Goal: Task Accomplishment & Management: Complete application form

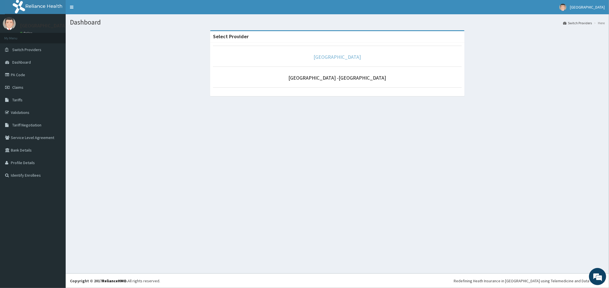
drag, startPoint x: 331, startPoint y: 57, endPoint x: 322, endPoint y: 59, distance: 9.6
click at [330, 57] on link "[GEOGRAPHIC_DATA]" at bounding box center [337, 57] width 47 height 7
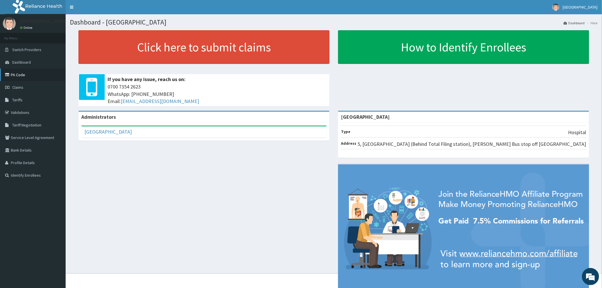
click at [18, 76] on link "PA Code" at bounding box center [33, 74] width 66 height 13
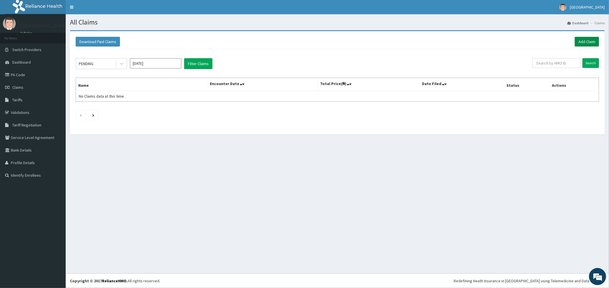
click at [582, 41] on link "Add Claim" at bounding box center [586, 42] width 24 height 10
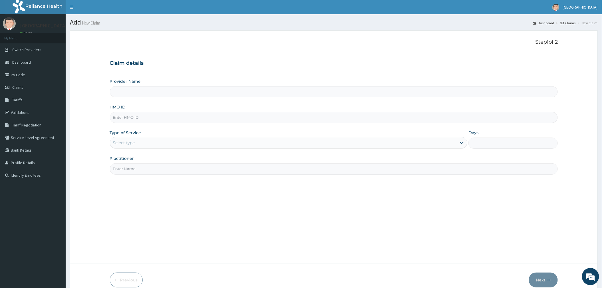
type input "[GEOGRAPHIC_DATA]"
click at [177, 116] on input "HMO ID" at bounding box center [334, 117] width 448 height 11
type input "SBG/11210/F"
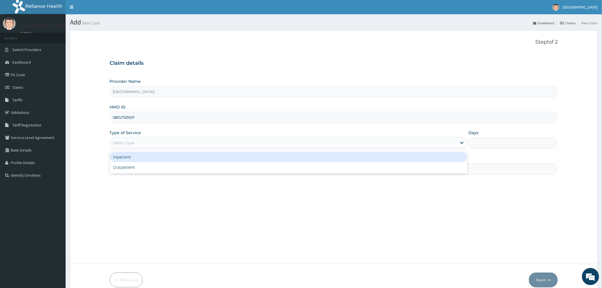
click at [129, 145] on div "Select type" at bounding box center [124, 143] width 22 height 6
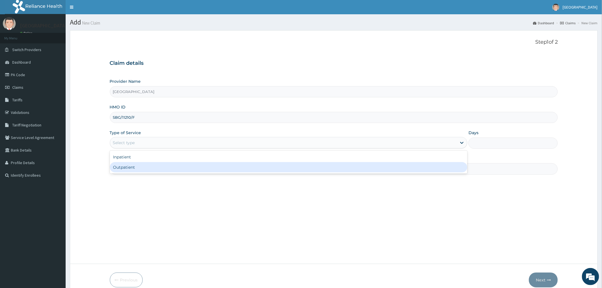
click at [130, 167] on div "Outpatient" at bounding box center [289, 167] width 358 height 10
type input "1"
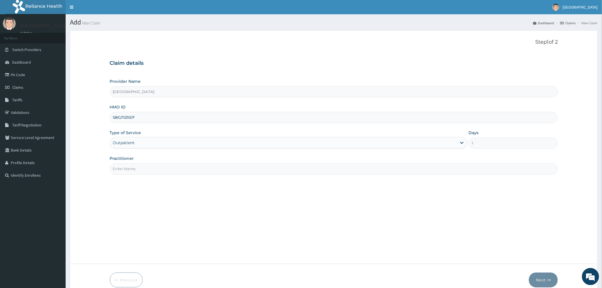
click at [133, 167] on input "Practitioner" at bounding box center [334, 168] width 448 height 11
type input "DR OGUOGHO"
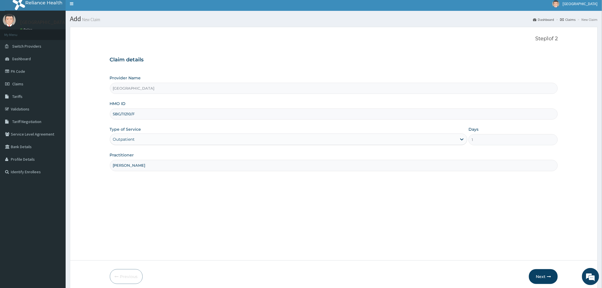
scroll to position [27, 0]
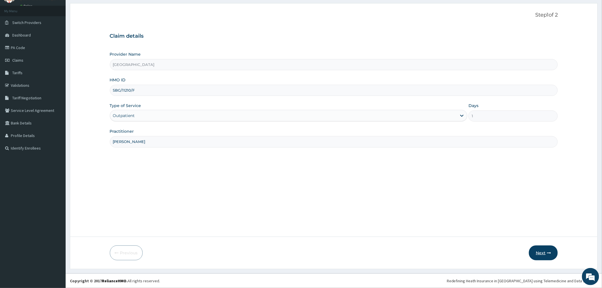
click at [540, 252] on button "Next" at bounding box center [543, 252] width 29 height 15
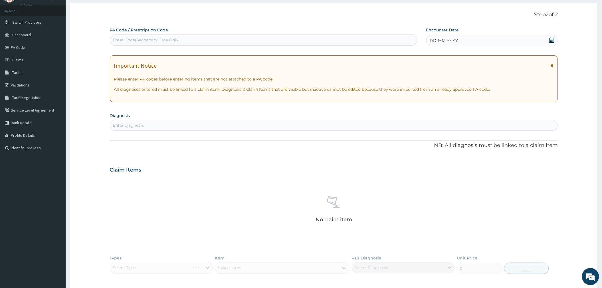
click at [552, 42] on icon at bounding box center [552, 40] width 6 height 6
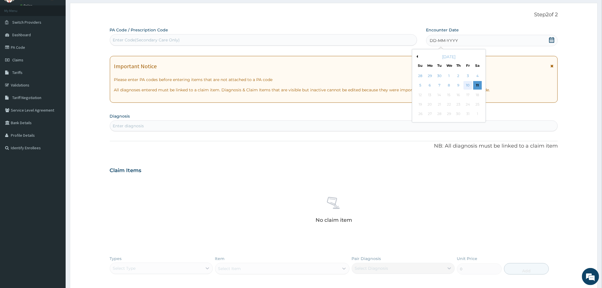
click at [466, 82] on div "10" at bounding box center [468, 85] width 9 height 9
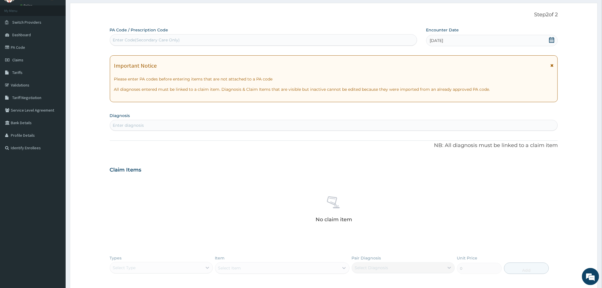
click at [177, 128] on div "Enter diagnosis" at bounding box center [334, 125] width 448 height 9
type input "P"
type input "MALARIA"
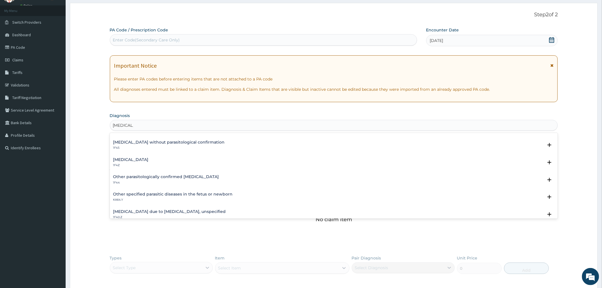
scroll to position [0, 0]
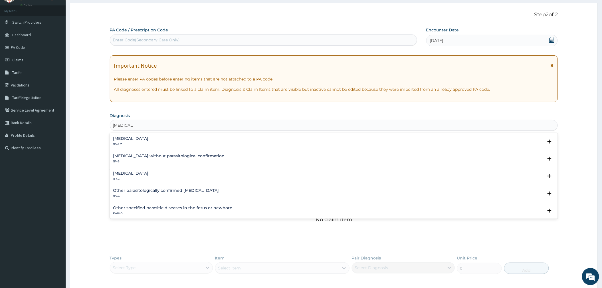
click at [149, 141] on div "Plasmodium malariae malaria without complication 1F42.Z" at bounding box center [130, 141] width 35 height 10
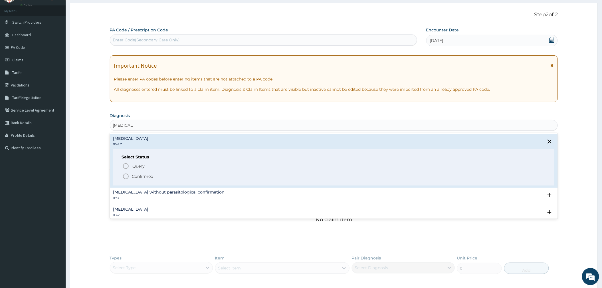
click at [144, 180] on div "Select Status Query Query covers suspected (?), Keep in view (kiv), Ruled out (…" at bounding box center [333, 167] width 441 height 36
click at [145, 175] on p "Confirmed" at bounding box center [142, 177] width 21 height 6
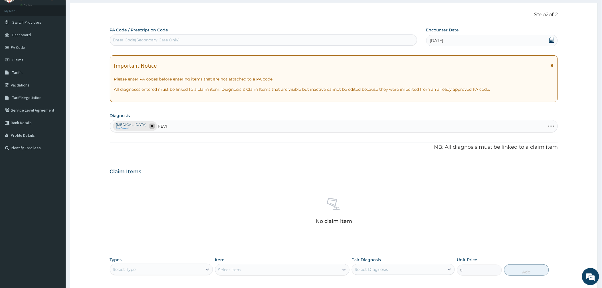
type input "FEVER"
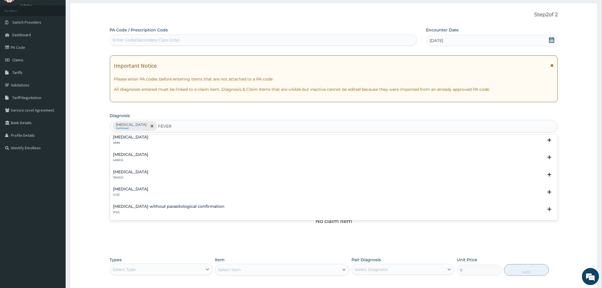
scroll to position [38, 0]
click at [132, 193] on div "Q fever 1C33" at bounding box center [333, 192] width 441 height 10
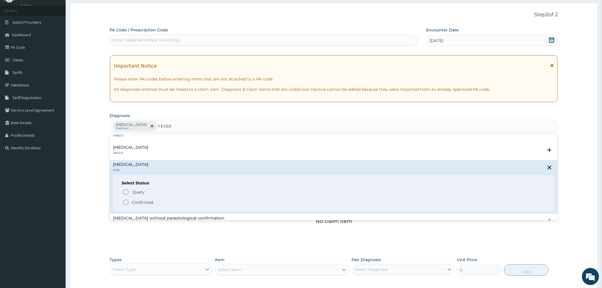
scroll to position [76, 0]
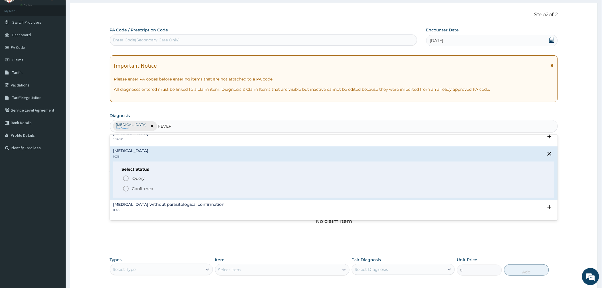
click at [154, 189] on span "Confirmed" at bounding box center [334, 188] width 424 height 7
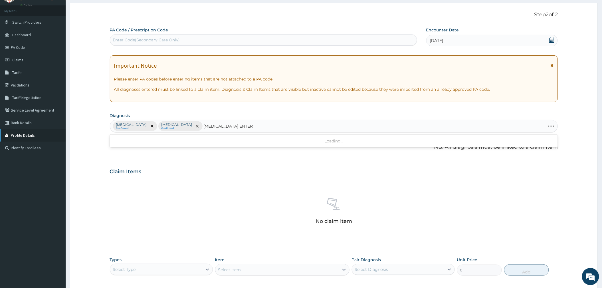
type input "SALMONELLA ENTERITIS"
click at [141, 144] on p "1A09.0" at bounding box center [130, 146] width 35 height 4
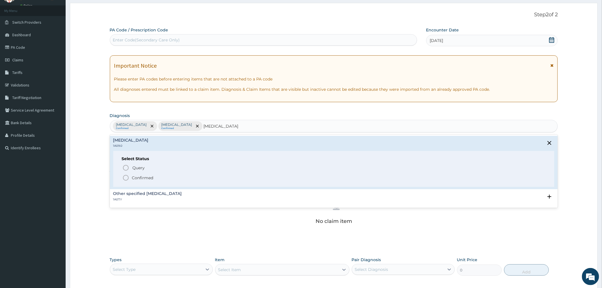
click at [137, 177] on p "Confirmed" at bounding box center [142, 178] width 21 height 6
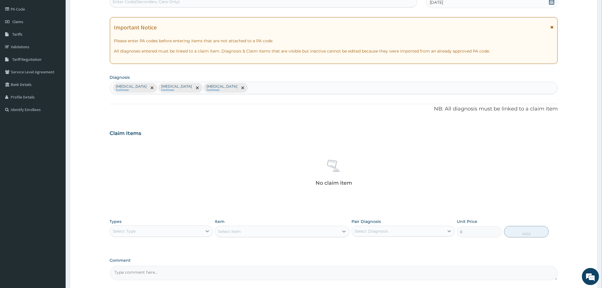
scroll to position [103, 0]
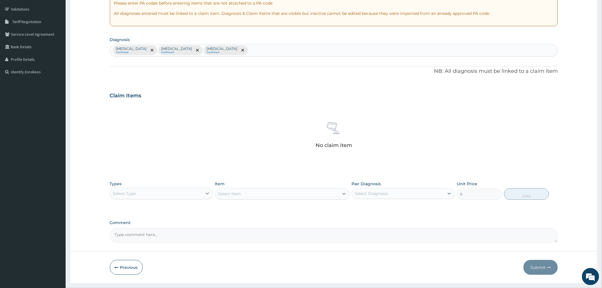
click at [154, 196] on div "Select Type" at bounding box center [156, 193] width 92 height 9
click at [151, 230] on div "Procedures" at bounding box center [161, 228] width 103 height 10
drag, startPoint x: 389, startPoint y: 189, endPoint x: 379, endPoint y: 209, distance: 22.5
click at [388, 189] on div "Select Diagnosis" at bounding box center [398, 193] width 92 height 9
click at [375, 210] on label "Plasmodium malariae malaria without complication" at bounding box center [378, 208] width 35 height 6
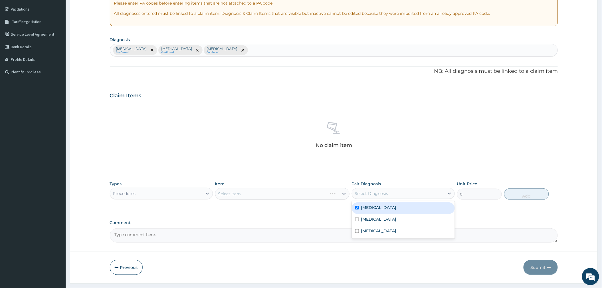
checkbox input "true"
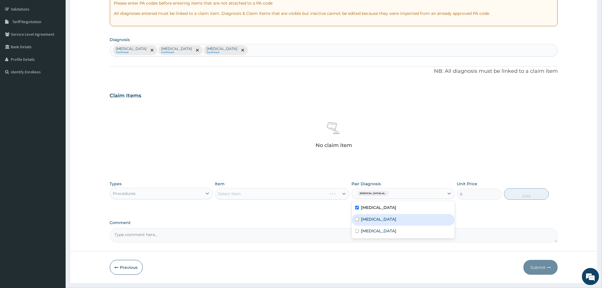
click at [375, 222] on label "Q fever" at bounding box center [378, 219] width 35 height 6
checkbox input "true"
click at [378, 234] on label "Salmonella enteritis" at bounding box center [378, 231] width 35 height 6
checkbox input "true"
click at [309, 194] on div "Select Item" at bounding box center [282, 193] width 134 height 11
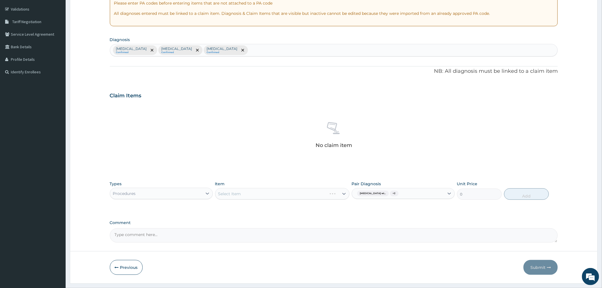
click at [309, 194] on div "Select Item" at bounding box center [282, 193] width 134 height 11
click at [302, 194] on div "Select Item" at bounding box center [277, 193] width 124 height 9
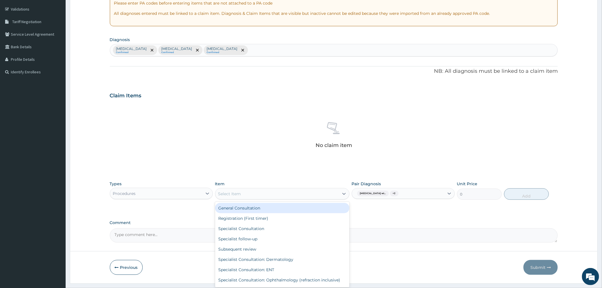
click at [275, 207] on div "General Consultation" at bounding box center [282, 208] width 134 height 10
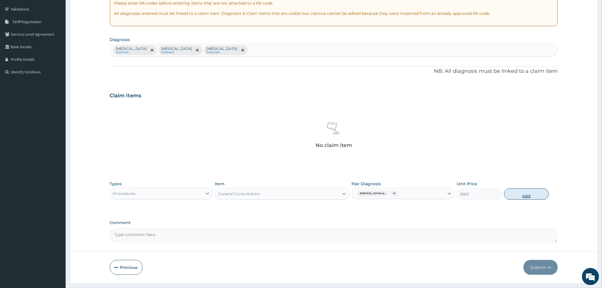
click at [521, 192] on button "Add" at bounding box center [526, 193] width 45 height 11
type input "0"
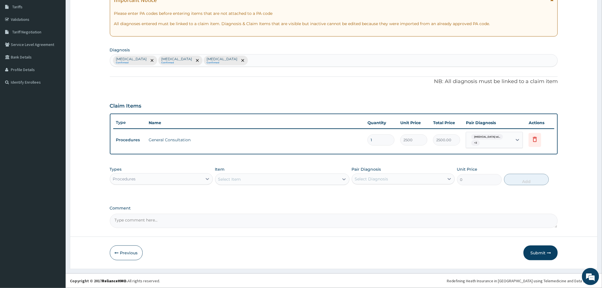
scroll to position [94, 0]
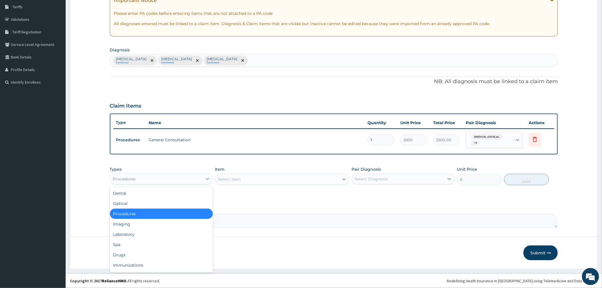
click at [172, 181] on div "Procedures" at bounding box center [156, 178] width 92 height 9
click at [173, 234] on div "Laboratory" at bounding box center [161, 234] width 103 height 10
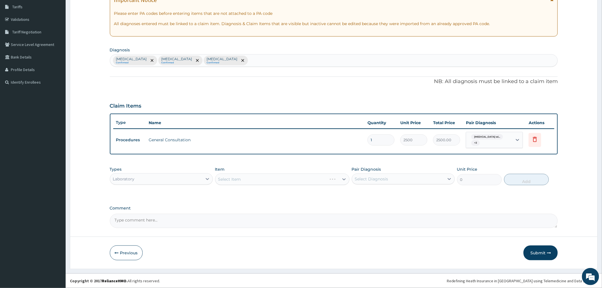
click at [402, 176] on div "Select Diagnosis" at bounding box center [398, 178] width 92 height 9
click at [385, 195] on label "Plasmodium malariae malaria without complication" at bounding box center [378, 193] width 35 height 6
checkbox input "true"
click at [384, 207] on div "Q fever" at bounding box center [403, 205] width 103 height 12
click at [376, 207] on label "Q fever" at bounding box center [378, 205] width 35 height 6
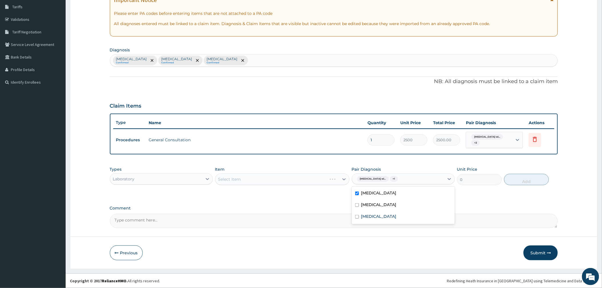
checkbox input "false"
click at [294, 176] on div "Select Item" at bounding box center [282, 179] width 134 height 11
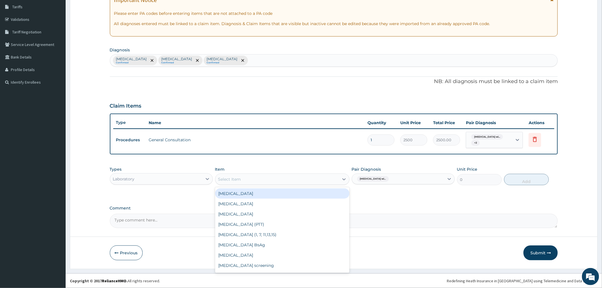
click at [295, 181] on div "Select Item" at bounding box center [277, 179] width 124 height 9
type input "MALA"
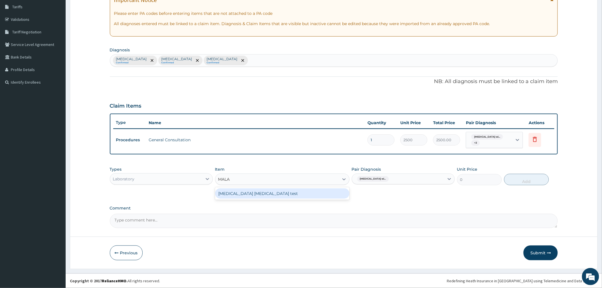
click at [296, 193] on div "Malaria Parasite test" at bounding box center [282, 193] width 134 height 10
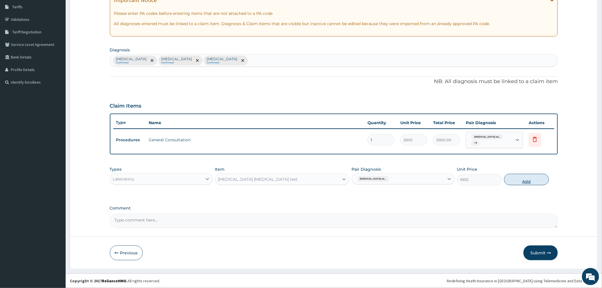
click at [520, 175] on button "Add" at bounding box center [526, 179] width 45 height 11
type input "0"
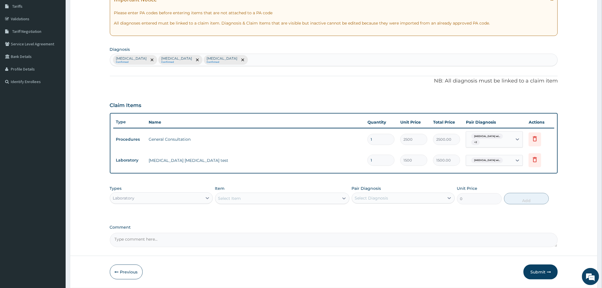
click at [303, 61] on div "Plasmodium malariae malaria without complication Confirmed Q fever Confirmed Sa…" at bounding box center [334, 60] width 448 height 12
type input "UPPER RESPIRATORY"
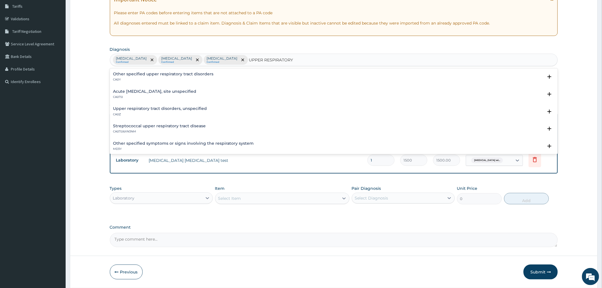
click at [163, 94] on h4 "Acute upper respiratory infection, site unspecified" at bounding box center [154, 91] width 83 height 4
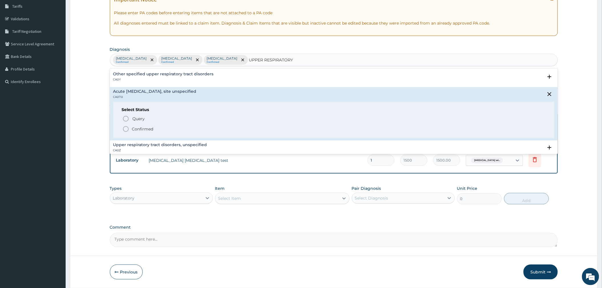
click at [153, 130] on p "Confirmed" at bounding box center [142, 129] width 21 height 6
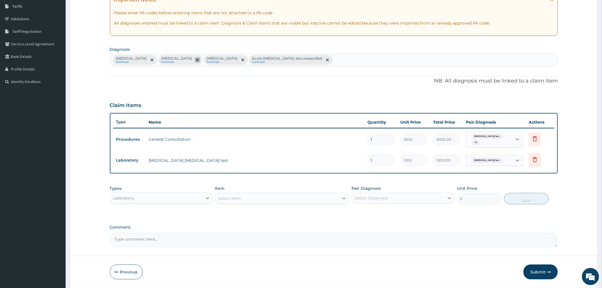
click at [199, 60] on icon "remove selection option" at bounding box center [197, 60] width 3 height 3
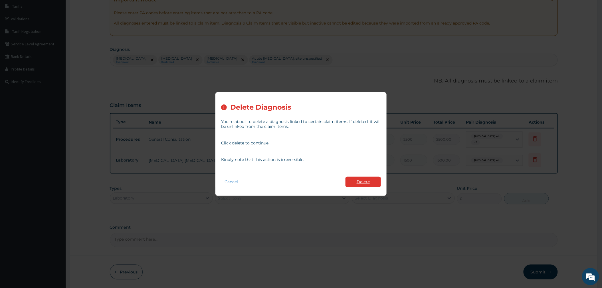
click at [358, 181] on button "Delete" at bounding box center [363, 182] width 35 height 11
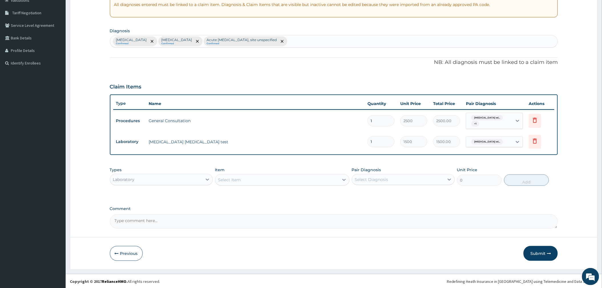
scroll to position [113, 0]
click at [250, 179] on div "Select Item" at bounding box center [277, 179] width 124 height 9
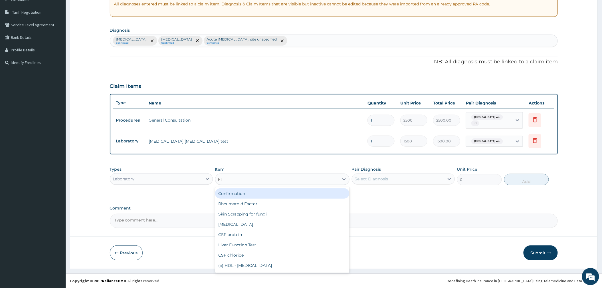
type input "FBC"
click at [269, 194] on div "FBC" at bounding box center [282, 193] width 134 height 10
type input "2500"
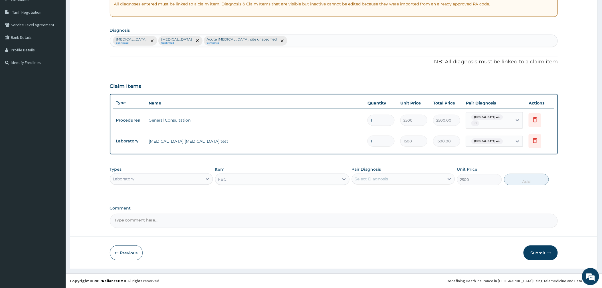
click at [360, 179] on div "Select Diagnosis" at bounding box center [371, 179] width 33 height 6
click at [379, 196] on label "Plasmodium malariae malaria without complication" at bounding box center [378, 193] width 35 height 6
checkbox input "true"
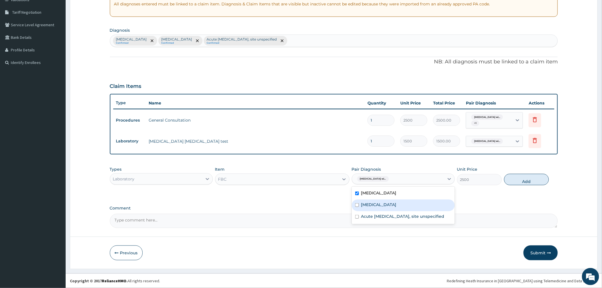
click at [385, 207] on label "Salmonella enteritis" at bounding box center [378, 205] width 35 height 6
checkbox input "true"
click at [397, 194] on label "Plasmodium malariae malaria without complication" at bounding box center [378, 193] width 35 height 6
checkbox input "false"
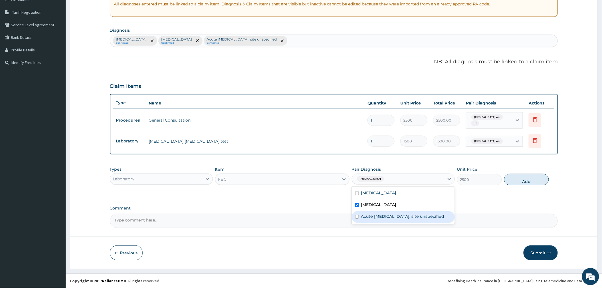
click at [411, 219] on label "Acute upper respiratory infection, site unspecified" at bounding box center [402, 216] width 83 height 6
checkbox input "true"
click at [513, 177] on button "Add" at bounding box center [526, 179] width 45 height 11
type input "0"
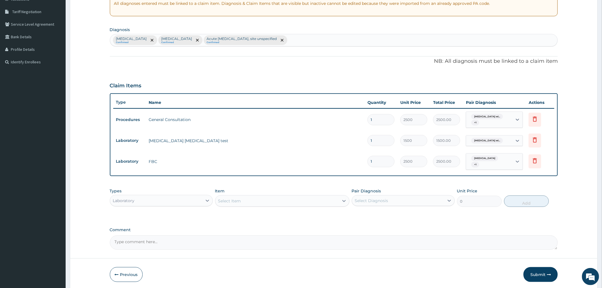
click at [153, 201] on div "Laboratory" at bounding box center [156, 200] width 92 height 9
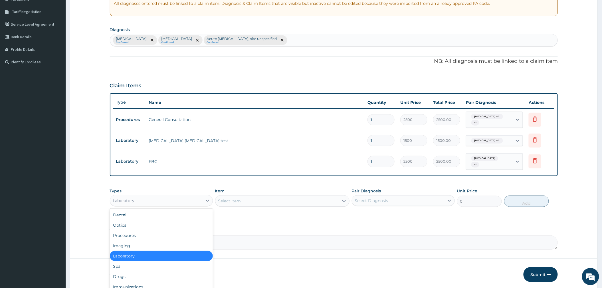
scroll to position [19, 0]
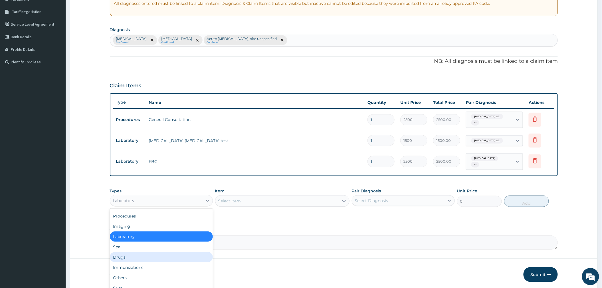
click at [143, 256] on div "Drugs" at bounding box center [161, 257] width 103 height 10
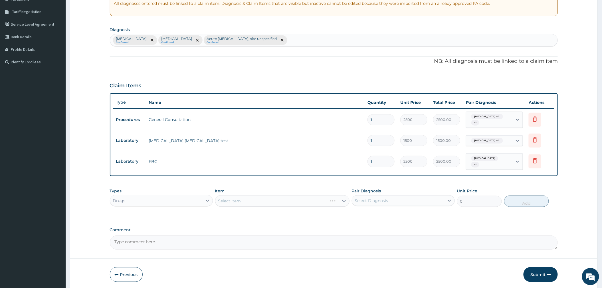
click at [371, 203] on div "Select Diagnosis" at bounding box center [371, 201] width 33 height 6
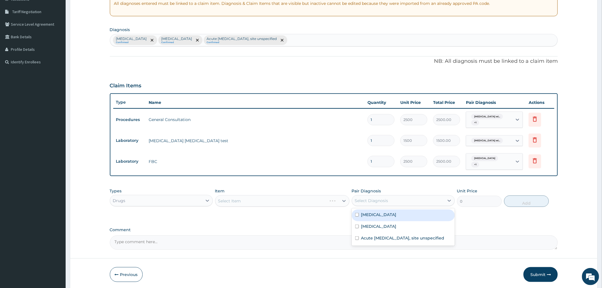
click at [369, 217] on label "Plasmodium malariae malaria without complication" at bounding box center [378, 215] width 35 height 6
checkbox input "true"
click at [300, 201] on div "Select Item" at bounding box center [282, 200] width 134 height 11
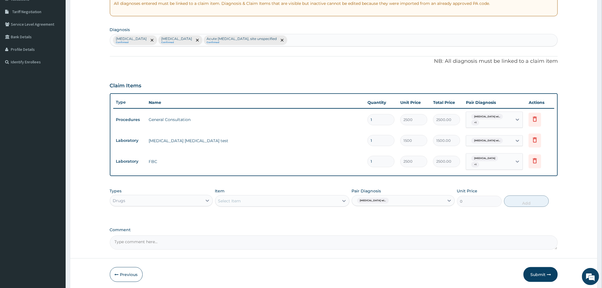
click at [300, 201] on div "Select Item" at bounding box center [277, 200] width 124 height 9
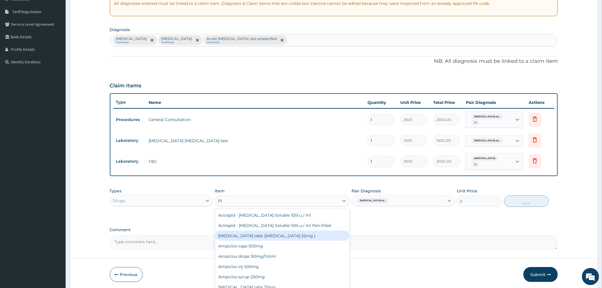
type input "P"
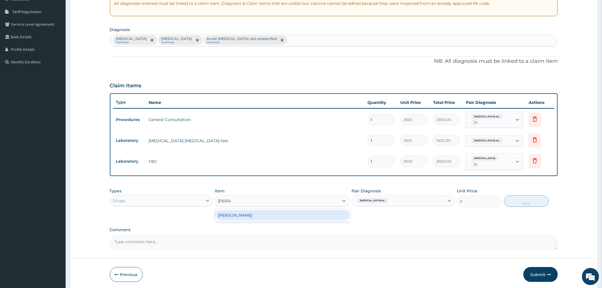
type input "LONAR"
click at [299, 215] on div "Syr Lonart" at bounding box center [282, 215] width 134 height 10
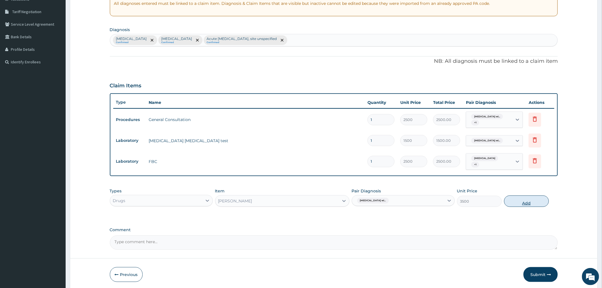
click at [530, 203] on button "Add" at bounding box center [526, 200] width 45 height 11
type input "0"
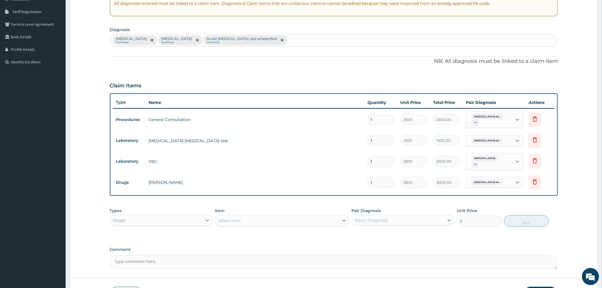
click at [237, 222] on div "Select Item" at bounding box center [229, 221] width 23 height 6
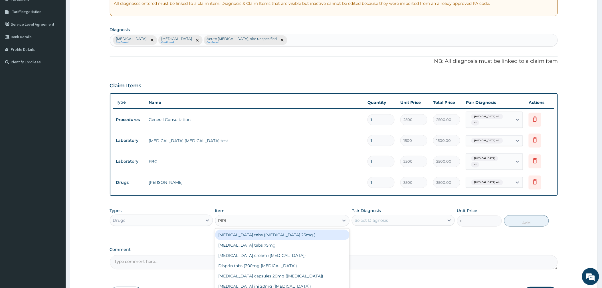
type input "PIRIT"
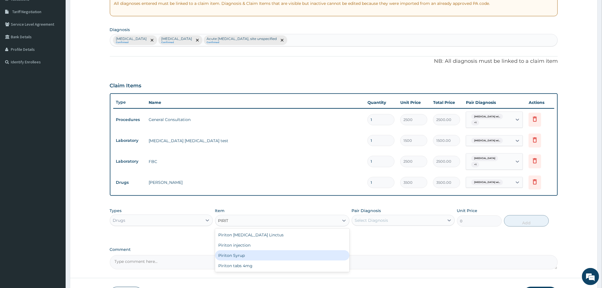
click at [258, 256] on div "Piriton Syrup" at bounding box center [282, 255] width 134 height 10
type input "600"
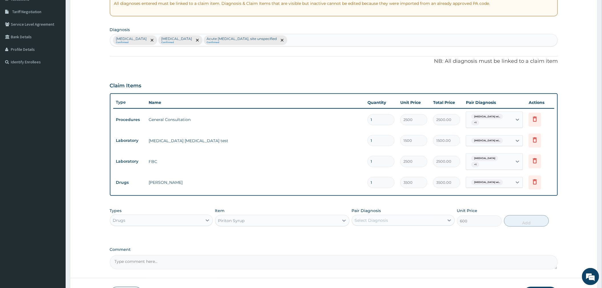
click at [404, 219] on div "Select Diagnosis" at bounding box center [398, 220] width 92 height 9
drag, startPoint x: 383, startPoint y: 263, endPoint x: 414, endPoint y: 264, distance: 31.4
click at [384, 261] on label "Acute upper respiratory infection, site unspecified" at bounding box center [402, 258] width 83 height 6
checkbox input "true"
click at [525, 222] on button "Add" at bounding box center [526, 220] width 45 height 11
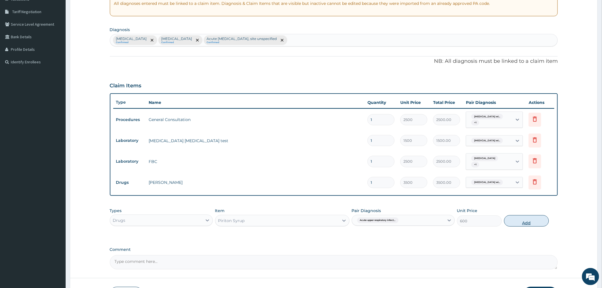
type input "0"
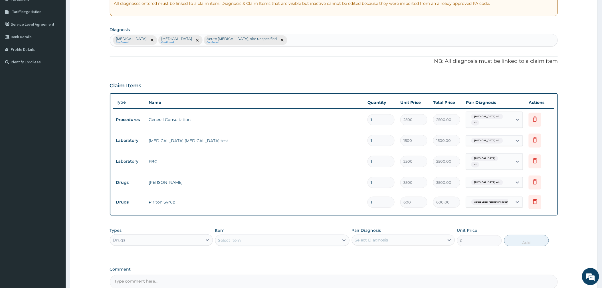
click at [252, 241] on div "Select Item" at bounding box center [277, 240] width 124 height 9
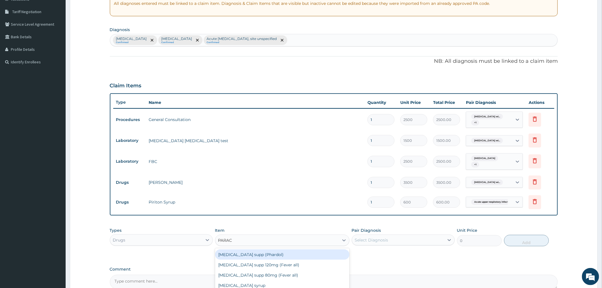
type input "PARACE"
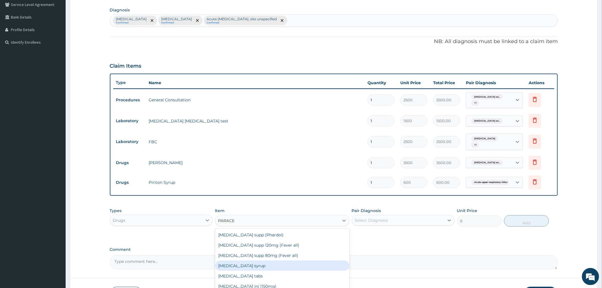
scroll to position [175, 0]
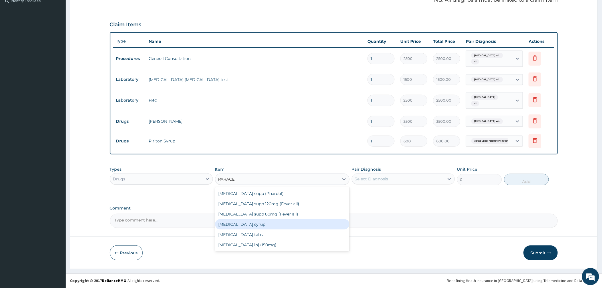
click at [263, 223] on div "Paracetamol syrup" at bounding box center [282, 224] width 134 height 10
type input "455"
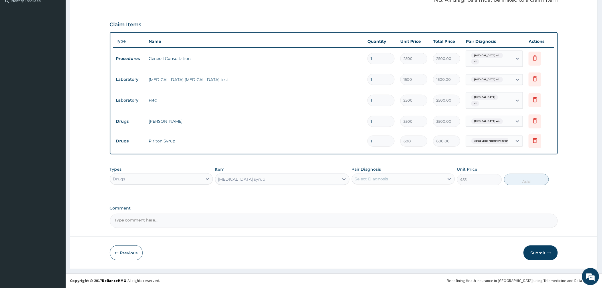
click at [387, 178] on div "Select Diagnosis" at bounding box center [371, 179] width 33 height 6
click at [380, 196] on label "Plasmodium malariae malaria without complication" at bounding box center [378, 193] width 35 height 6
checkbox input "true"
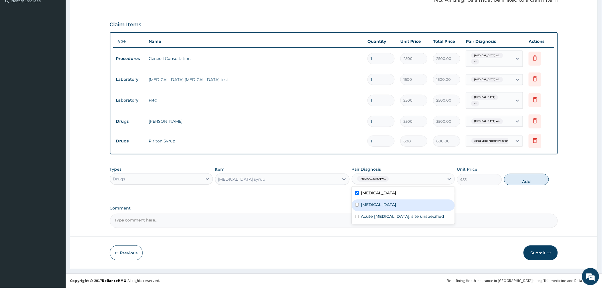
click at [380, 206] on div "Salmonella enteritis" at bounding box center [403, 205] width 103 height 12
checkbox input "true"
click at [512, 177] on button "Add" at bounding box center [526, 179] width 45 height 11
type input "0"
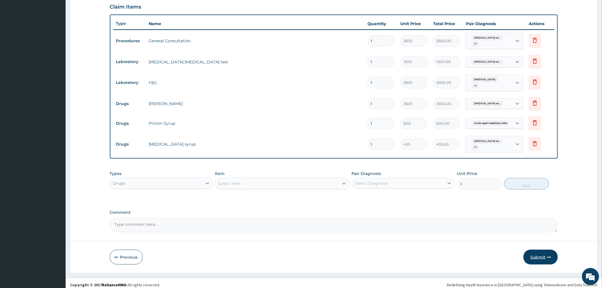
scroll to position [197, 0]
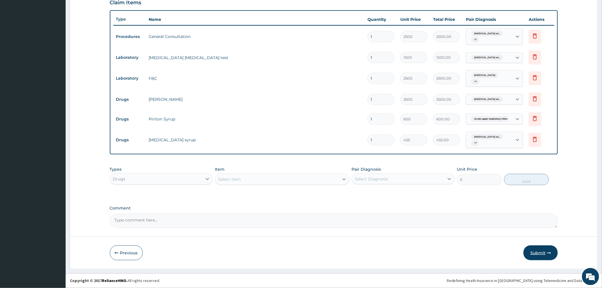
click at [539, 253] on button "Submit" at bounding box center [541, 252] width 34 height 15
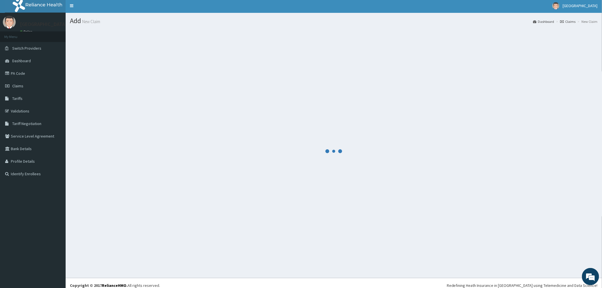
scroll to position [0, 0]
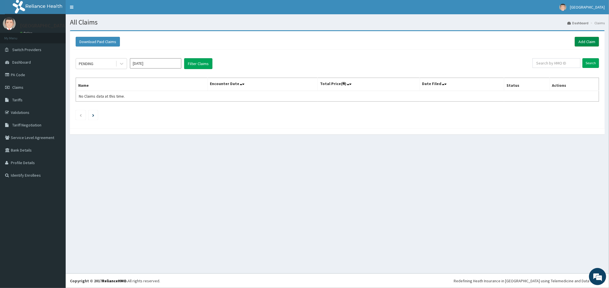
click at [584, 40] on link "Add Claim" at bounding box center [586, 42] width 24 height 10
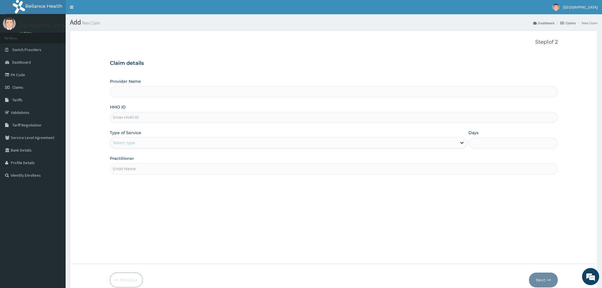
type input "[GEOGRAPHIC_DATA]"
click at [134, 116] on input "HMO ID" at bounding box center [334, 117] width 448 height 11
type input "SBG/11210/B"
click at [128, 143] on div "Select type" at bounding box center [124, 143] width 22 height 6
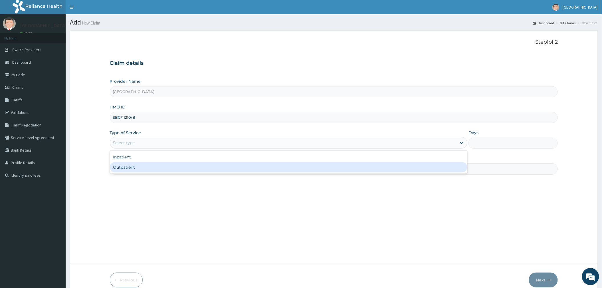
click at [125, 166] on div "Outpatient" at bounding box center [289, 167] width 358 height 10
type input "1"
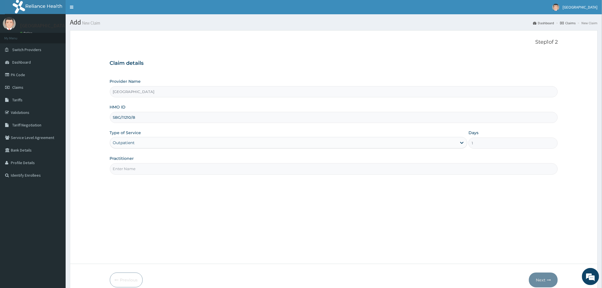
click at [125, 166] on input "Practitioner" at bounding box center [334, 168] width 448 height 11
type input "DR OGUOGHO"
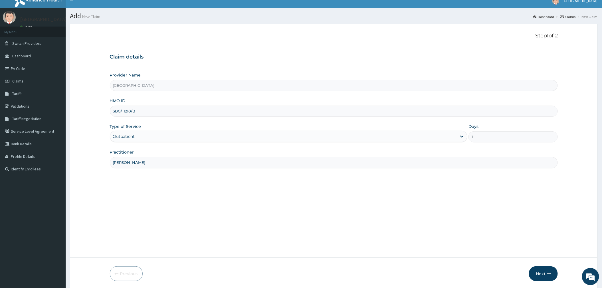
scroll to position [27, 0]
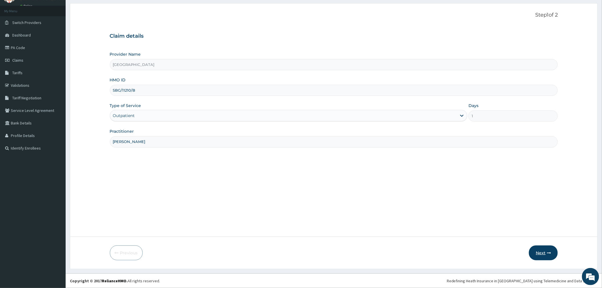
click at [537, 253] on button "Next" at bounding box center [543, 252] width 29 height 15
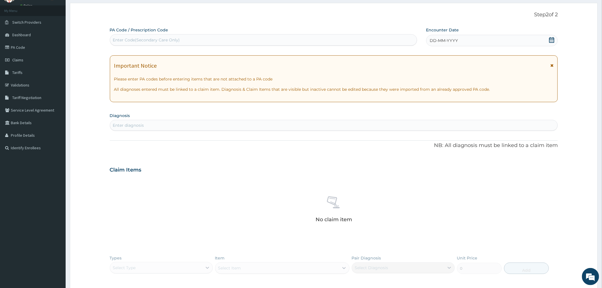
click at [550, 42] on icon at bounding box center [551, 40] width 5 height 6
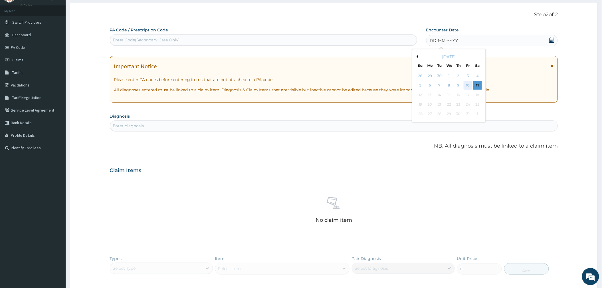
click at [467, 86] on div "10" at bounding box center [468, 85] width 9 height 9
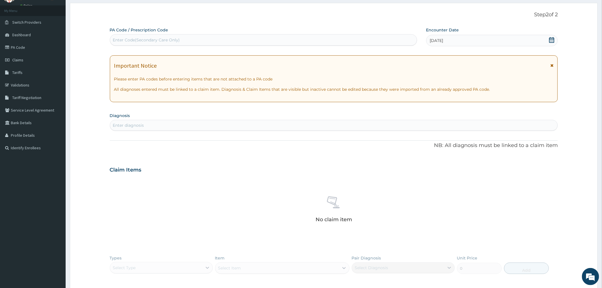
click at [127, 124] on div "Enter diagnosis" at bounding box center [128, 125] width 31 height 6
type input "MALARIA"
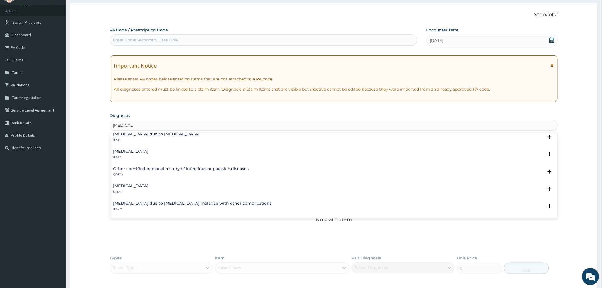
scroll to position [38, 0]
click at [132, 142] on p "1F4Z" at bounding box center [130, 141] width 35 height 4
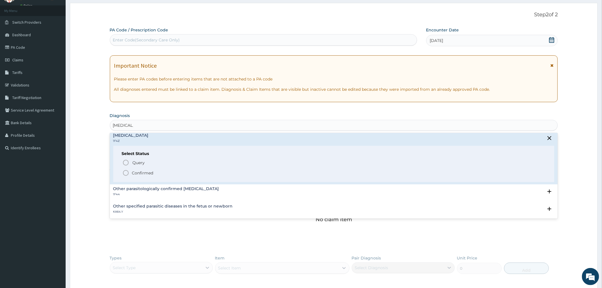
click at [138, 173] on p "Confirmed" at bounding box center [142, 173] width 21 height 6
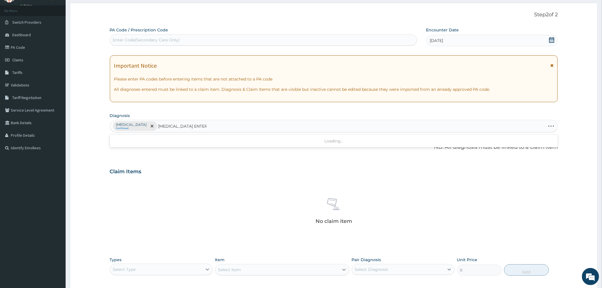
type input "SALMONELLA ENTERITIS"
click at [149, 147] on p "1A09.0" at bounding box center [130, 146] width 35 height 4
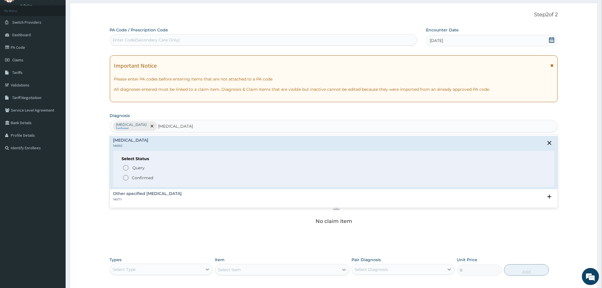
click at [133, 177] on p "Confirmed" at bounding box center [142, 178] width 21 height 6
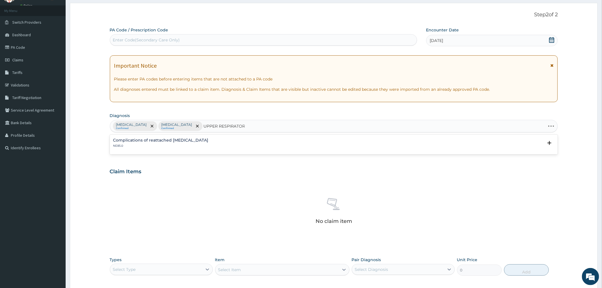
type input "UPPER RESPIRATORY"
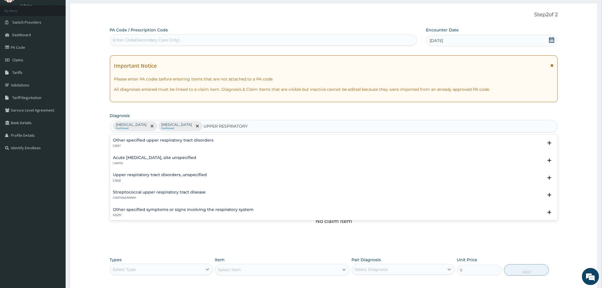
click at [149, 161] on div "Acute upper respiratory infection, site unspecified CA07.0" at bounding box center [154, 161] width 83 height 10
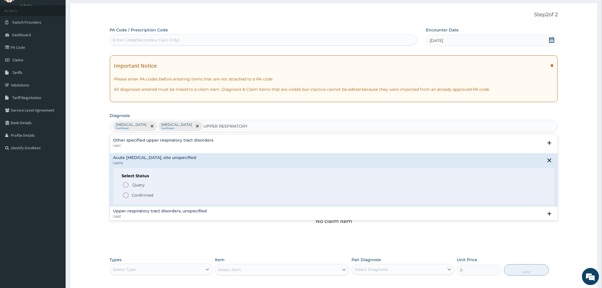
click at [150, 195] on p "Confirmed" at bounding box center [142, 195] width 21 height 6
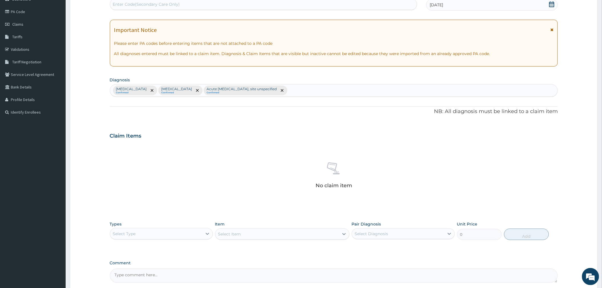
scroll to position [119, 0]
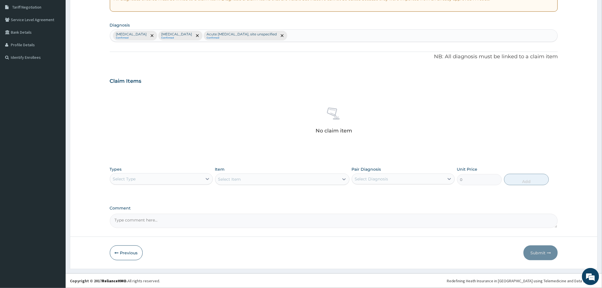
click at [187, 176] on div "Select Type" at bounding box center [156, 178] width 92 height 9
drag, startPoint x: 144, startPoint y: 209, endPoint x: 243, endPoint y: 211, distance: 99.0
click at [144, 209] on div "Procedures" at bounding box center [161, 214] width 103 height 10
drag, startPoint x: 371, startPoint y: 179, endPoint x: 372, endPoint y: 184, distance: 5.8
click at [372, 179] on div "Select Diagnosis" at bounding box center [371, 179] width 33 height 6
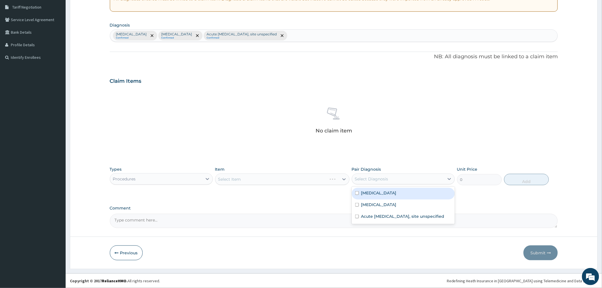
click at [367, 193] on label "Malaria, unspecified" at bounding box center [378, 193] width 35 height 6
checkbox input "true"
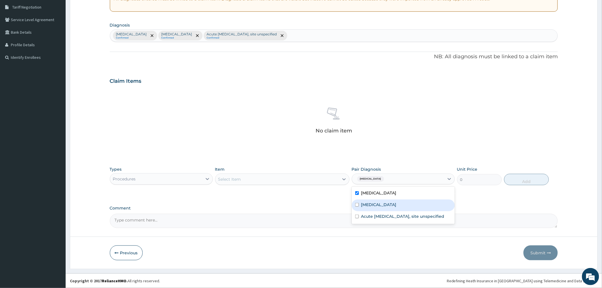
click at [302, 181] on div "Select Item" at bounding box center [277, 179] width 124 height 9
click at [413, 175] on div "Malaria, unspecified" at bounding box center [398, 179] width 92 height 10
drag, startPoint x: 370, startPoint y: 204, endPoint x: 371, endPoint y: 212, distance: 8.6
click at [371, 203] on label "Salmonella enteritis" at bounding box center [378, 205] width 35 height 6
checkbox input "true"
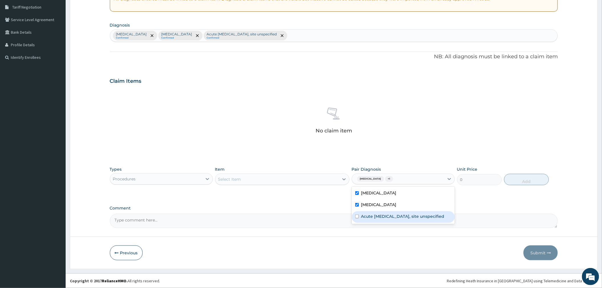
click at [371, 219] on label "Acute upper respiratory infection, site unspecified" at bounding box center [402, 216] width 83 height 6
checkbox input "true"
click at [253, 181] on div "Select Item" at bounding box center [277, 179] width 124 height 9
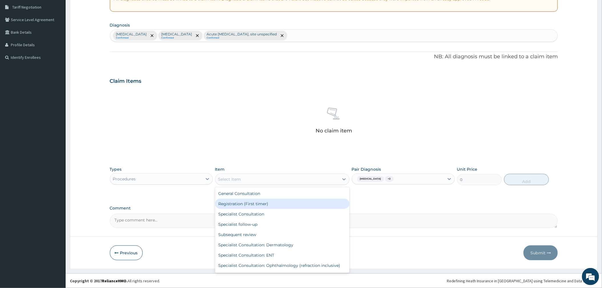
click at [247, 199] on div "Registration (First timer)" at bounding box center [282, 204] width 134 height 10
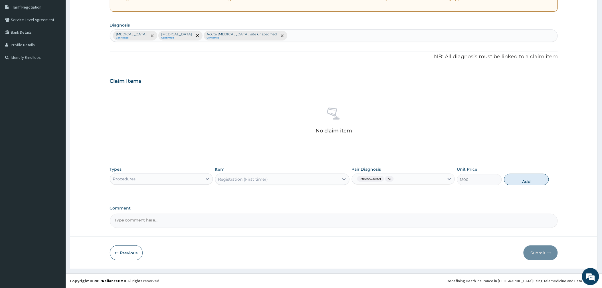
click at [257, 179] on div "Registration (First timer)" at bounding box center [243, 179] width 50 height 6
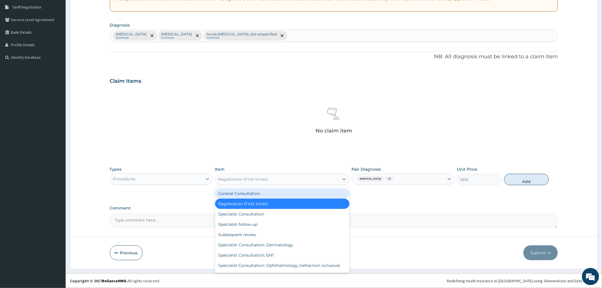
drag, startPoint x: 241, startPoint y: 193, endPoint x: 409, endPoint y: 206, distance: 168.6
click at [241, 193] on div "General Consultation" at bounding box center [282, 193] width 134 height 10
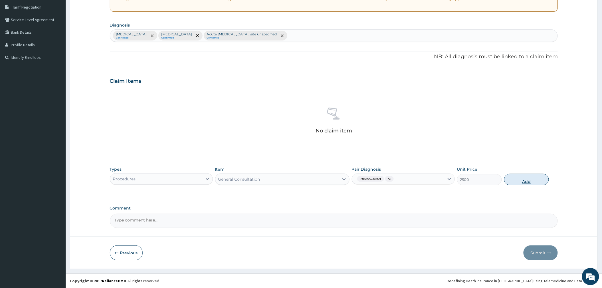
click at [515, 179] on button "Add" at bounding box center [526, 179] width 45 height 11
type input "0"
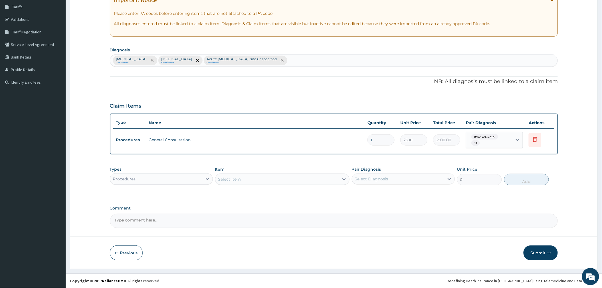
scroll to position [94, 0]
click at [160, 177] on div "Procedures" at bounding box center [156, 178] width 92 height 9
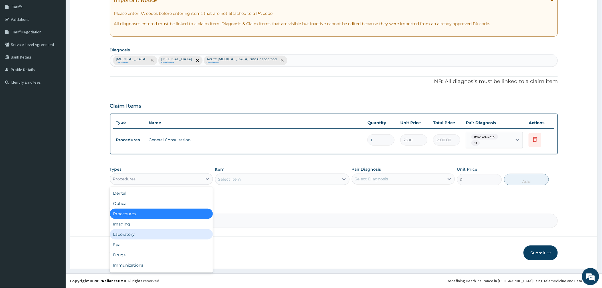
drag, startPoint x: 130, startPoint y: 233, endPoint x: 265, endPoint y: 219, distance: 135.6
click at [130, 233] on div "Laboratory" at bounding box center [161, 234] width 103 height 10
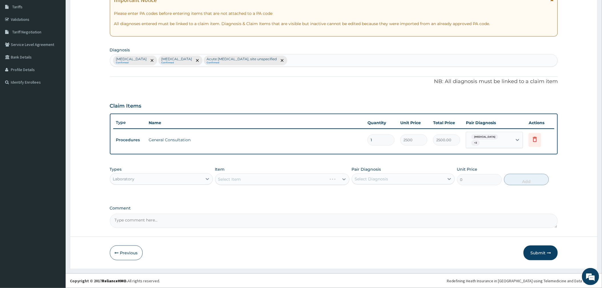
click at [372, 181] on div "Select Diagnosis" at bounding box center [398, 178] width 92 height 9
click at [370, 191] on label "Malaria, unspecified" at bounding box center [378, 193] width 35 height 6
checkbox input "true"
click at [310, 181] on div "Select Item" at bounding box center [282, 179] width 134 height 11
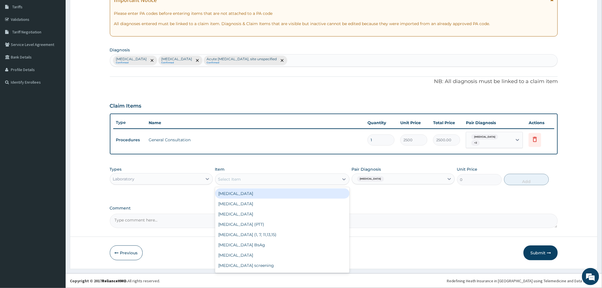
click at [291, 181] on div "Select Item" at bounding box center [277, 179] width 124 height 9
type input "MALA"
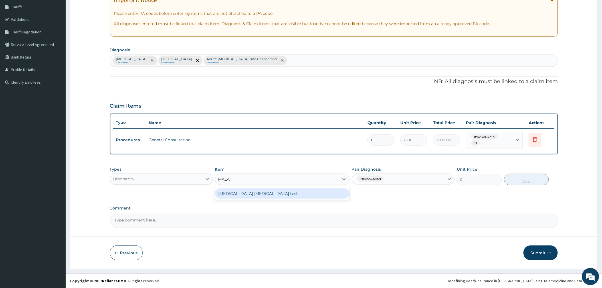
drag, startPoint x: 289, startPoint y: 193, endPoint x: 326, endPoint y: 199, distance: 37.6
click at [289, 193] on div "Malaria Parasite test" at bounding box center [282, 193] width 134 height 10
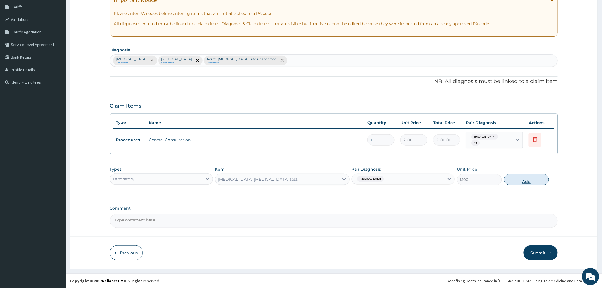
click at [534, 179] on button "Add" at bounding box center [526, 179] width 45 height 11
type input "0"
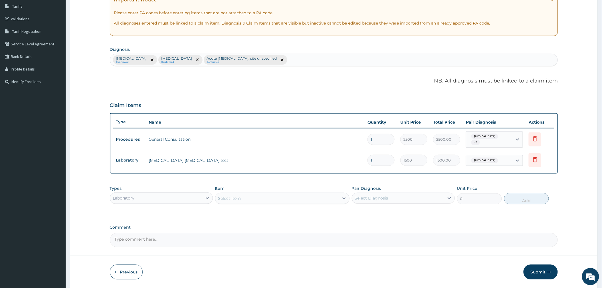
click at [234, 199] on div "Select Item" at bounding box center [229, 198] width 23 height 6
type input "FBC"
drag, startPoint x: 249, startPoint y: 215, endPoint x: 310, endPoint y: 222, distance: 61.7
click at [250, 215] on div "FBC" at bounding box center [282, 212] width 134 height 10
type input "2500"
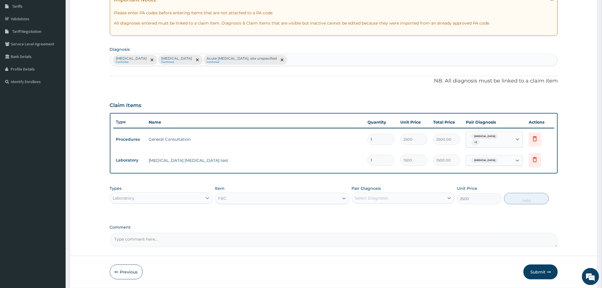
click at [411, 191] on div "Pair Diagnosis Select Diagnosis" at bounding box center [403, 194] width 103 height 19
click at [377, 197] on div "Select Diagnosis" at bounding box center [371, 198] width 33 height 6
click at [371, 226] on label "Salmonella enteritis" at bounding box center [378, 224] width 35 height 6
checkbox input "true"
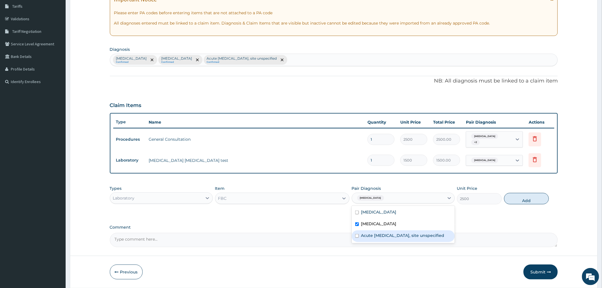
drag, startPoint x: 372, startPoint y: 241, endPoint x: 388, endPoint y: 241, distance: 15.4
click at [373, 238] on label "Acute upper respiratory infection, site unspecified" at bounding box center [402, 236] width 83 height 6
checkbox input "true"
click at [506, 193] on div "Types Laboratory Item FBC Pair Diagnosis option Acute upper respiratory infecti…" at bounding box center [334, 195] width 448 height 25
click at [514, 200] on button "Add" at bounding box center [526, 198] width 45 height 11
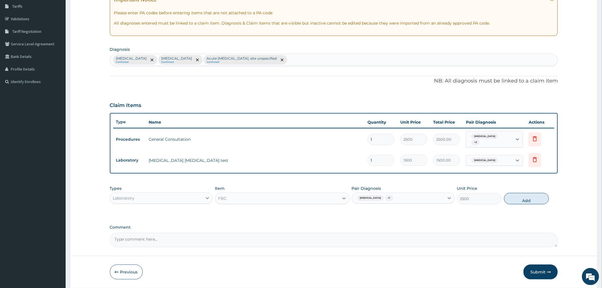
type input "0"
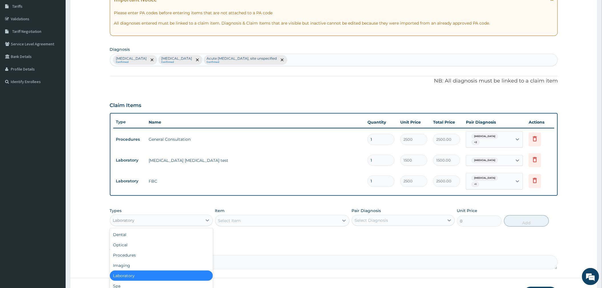
click at [160, 220] on div "Laboratory" at bounding box center [156, 220] width 92 height 9
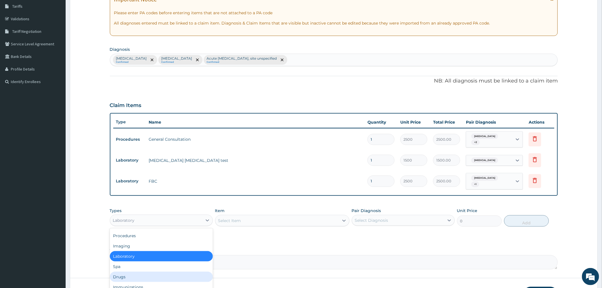
click at [139, 276] on div "Drugs" at bounding box center [161, 277] width 103 height 10
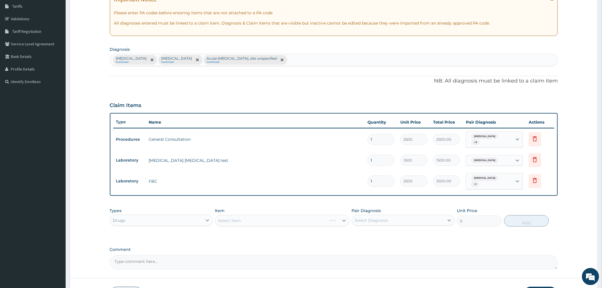
click at [378, 227] on div "Pair Diagnosis Select Diagnosis" at bounding box center [403, 217] width 103 height 19
drag, startPoint x: 378, startPoint y: 223, endPoint x: 378, endPoint y: 227, distance: 4.3
click at [378, 223] on div "Select Diagnosis" at bounding box center [371, 220] width 33 height 6
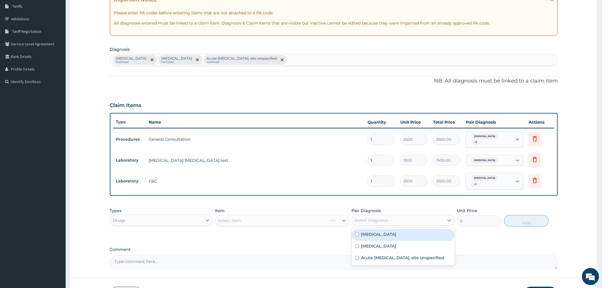
click at [374, 237] on label "Malaria, unspecified" at bounding box center [378, 234] width 35 height 6
checkbox input "true"
click at [266, 218] on div "Select Item" at bounding box center [277, 220] width 124 height 9
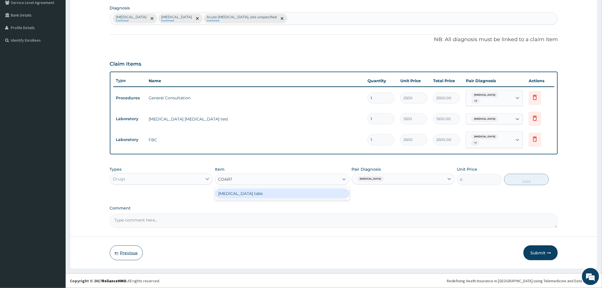
type input "COART"
click at [127, 252] on button "Previous" at bounding box center [126, 252] width 33 height 15
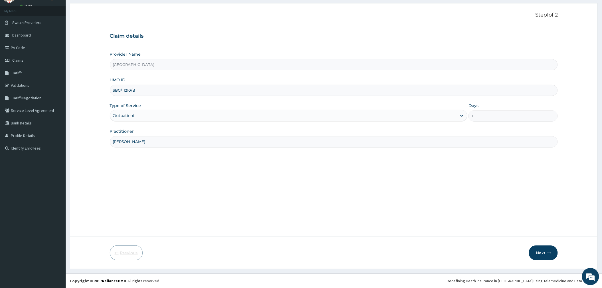
scroll to position [27, 0]
click at [148, 90] on input "SBG/11210/B" at bounding box center [334, 90] width 448 height 11
type input "SBG/11210/E"
click at [547, 257] on button "Next" at bounding box center [543, 252] width 29 height 15
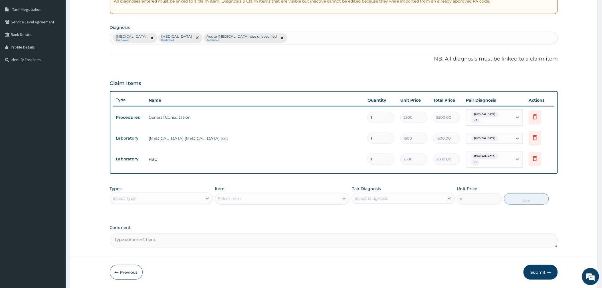
scroll to position [135, 0]
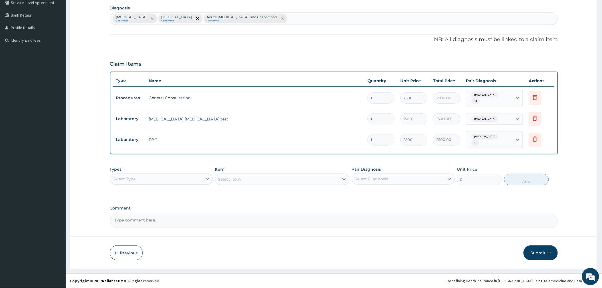
click at [237, 179] on div "Select Item" at bounding box center [282, 179] width 134 height 11
click at [174, 176] on div "Select Type" at bounding box center [156, 178] width 92 height 9
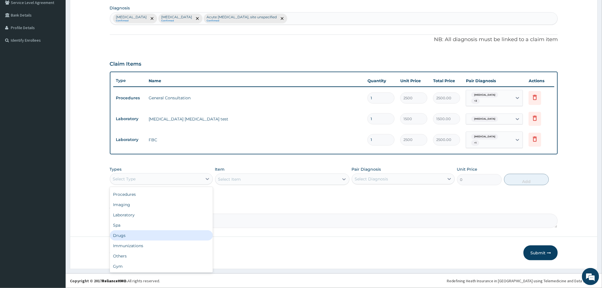
click at [156, 236] on div "Drugs" at bounding box center [161, 235] width 103 height 10
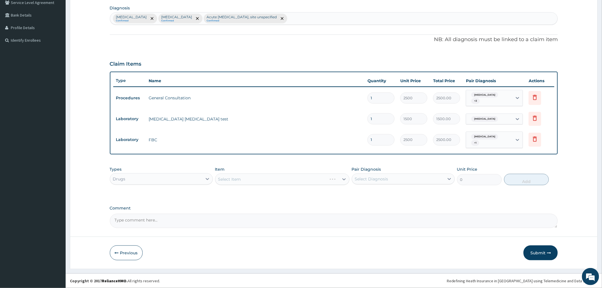
click at [379, 175] on div "Select Diagnosis" at bounding box center [398, 178] width 92 height 9
click at [378, 195] on label "Malaria, unspecified" at bounding box center [378, 193] width 35 height 6
checkbox input "true"
click at [280, 172] on div "Item Select Item" at bounding box center [282, 175] width 134 height 19
click at [280, 177] on div "Select Item" at bounding box center [282, 179] width 134 height 11
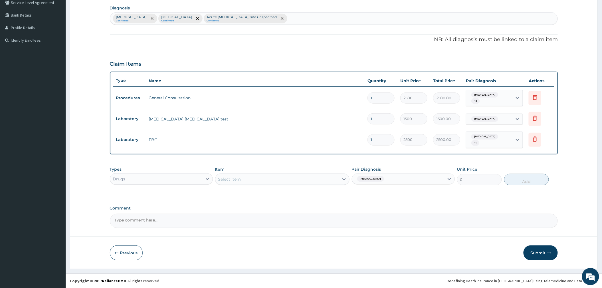
click at [280, 177] on div "Select Item" at bounding box center [277, 179] width 124 height 9
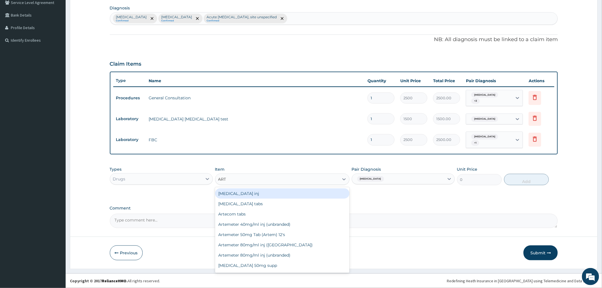
type input "ARTE"
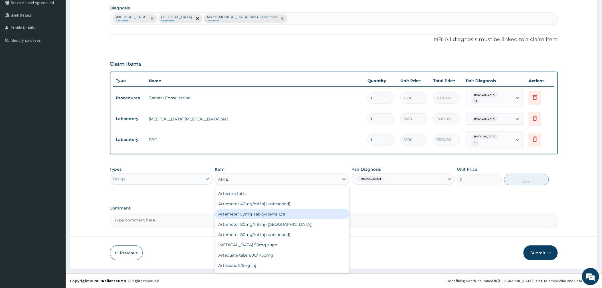
click at [290, 217] on div "Artemeter 50mg Tab (Artem) 12's" at bounding box center [282, 214] width 134 height 10
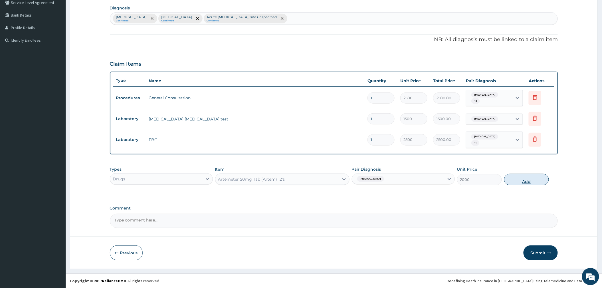
click at [526, 183] on button "Add" at bounding box center [526, 179] width 45 height 11
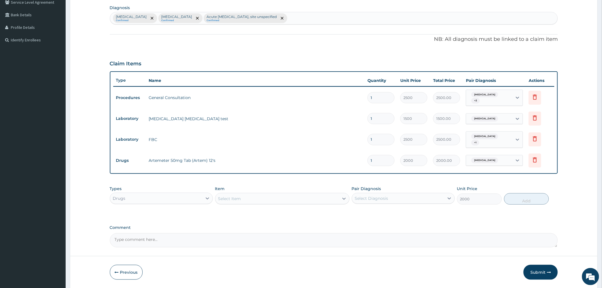
type input "0"
click at [251, 201] on div "Select Item" at bounding box center [277, 198] width 124 height 9
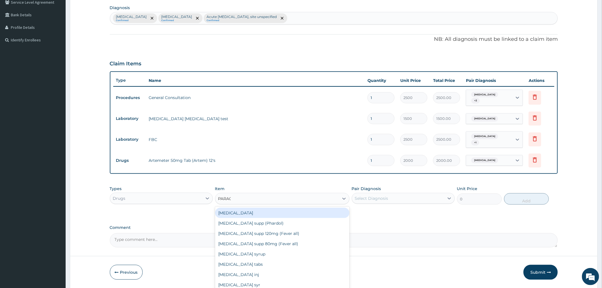
type input "PARACE"
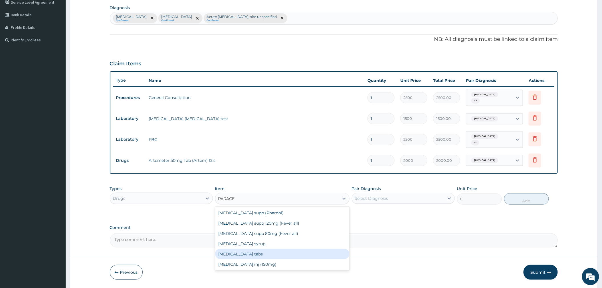
drag, startPoint x: 248, startPoint y: 256, endPoint x: 316, endPoint y: 239, distance: 69.8
click at [248, 256] on div "Paracetamol tabs" at bounding box center [282, 254] width 134 height 10
type input "20"
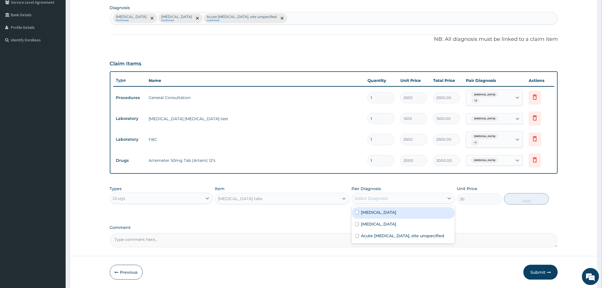
click at [371, 199] on div "Select Diagnosis" at bounding box center [371, 198] width 33 height 6
click at [382, 214] on label "Malaria, unspecified" at bounding box center [378, 212] width 35 height 6
checkbox input "true"
click at [517, 199] on button "Add" at bounding box center [526, 198] width 45 height 11
type input "0"
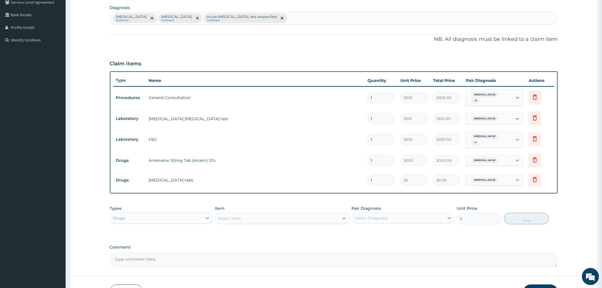
click at [302, 218] on div "Select Item" at bounding box center [277, 218] width 124 height 9
click at [236, 212] on div "Item Select Item" at bounding box center [282, 214] width 134 height 19
click at [255, 218] on div "Select Item" at bounding box center [277, 218] width 124 height 9
type input "PIRITON"
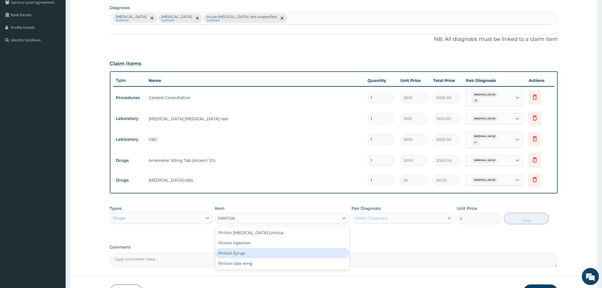
click at [247, 256] on div "Piriton Syrup" at bounding box center [282, 253] width 134 height 10
type input "600"
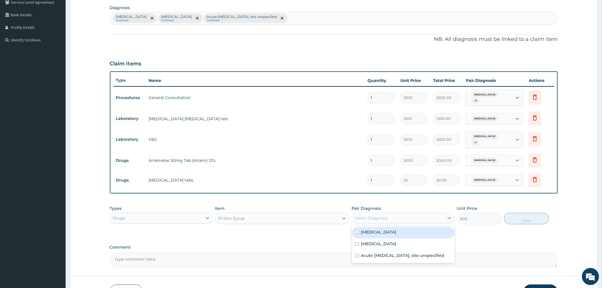
click at [395, 219] on div "Select Diagnosis" at bounding box center [398, 217] width 92 height 9
click at [395, 255] on label "Acute upper respiratory infection, site unspecified" at bounding box center [402, 256] width 83 height 6
checkbox input "true"
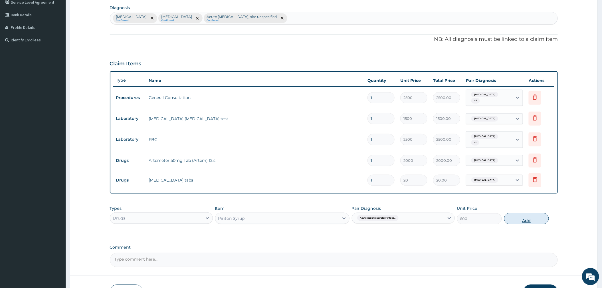
click at [527, 221] on button "Add" at bounding box center [526, 218] width 45 height 11
type input "0"
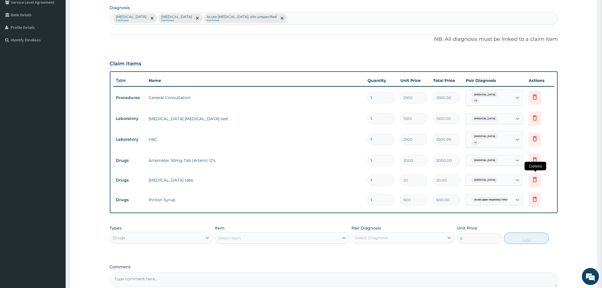
click at [535, 178] on icon at bounding box center [535, 179] width 7 height 7
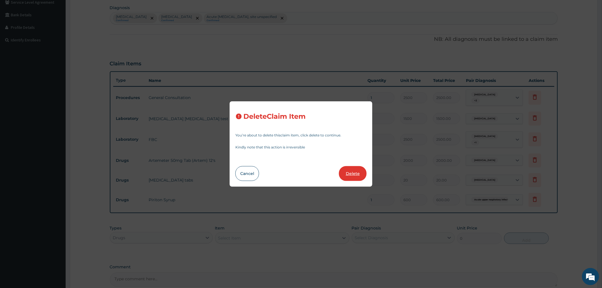
click at [350, 175] on button "Delete" at bounding box center [353, 173] width 28 height 15
type input "600"
type input "600.00"
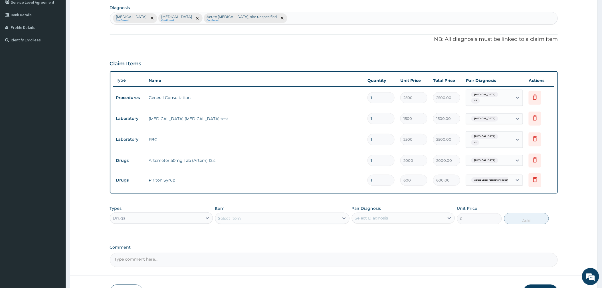
click at [242, 218] on div "Select Item" at bounding box center [277, 218] width 124 height 9
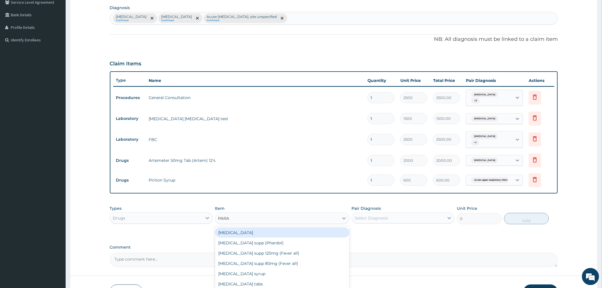
type input "PARAC"
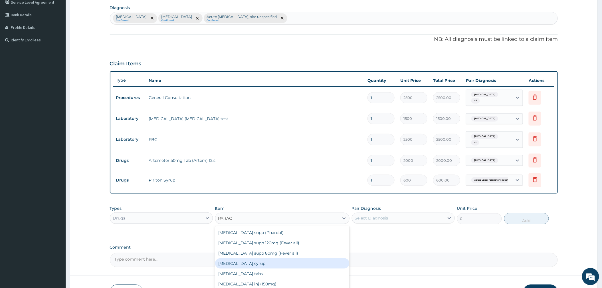
click at [253, 264] on div "Paracetamol syrup" at bounding box center [282, 263] width 134 height 10
type input "455"
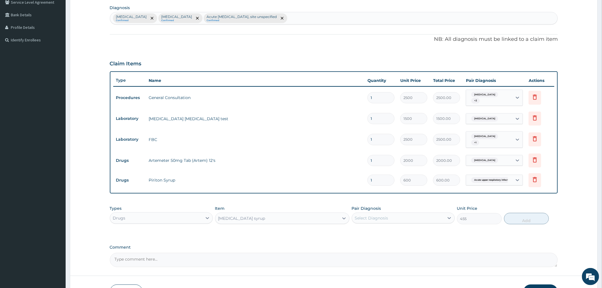
click at [374, 221] on div "Select Diagnosis" at bounding box center [398, 217] width 92 height 9
click at [372, 244] on label "Salmonella enteritis" at bounding box center [378, 244] width 35 height 6
checkbox input "true"
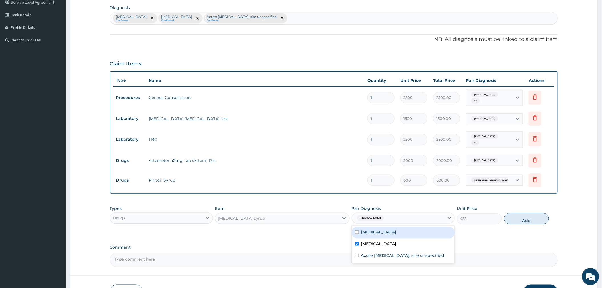
click at [375, 231] on label "Malaria, unspecified" at bounding box center [378, 232] width 35 height 6
checkbox input "true"
click at [517, 220] on button "Add" at bounding box center [526, 218] width 45 height 11
type input "0"
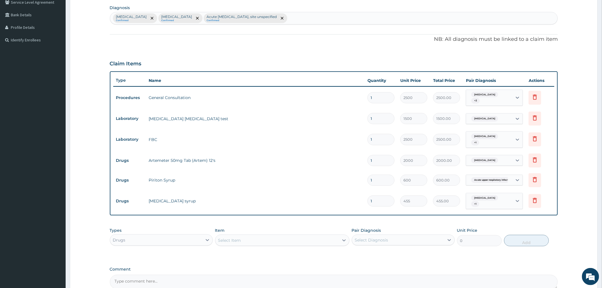
click at [252, 244] on div "Select Item" at bounding box center [277, 240] width 124 height 9
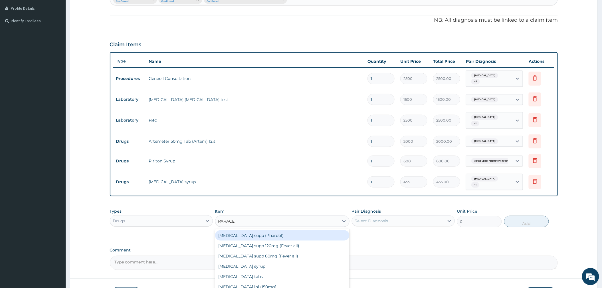
scroll to position [174, 0]
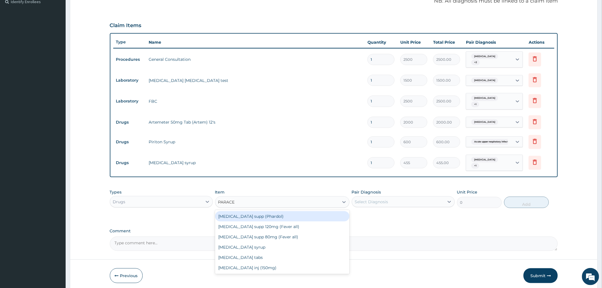
type input "PARACE"
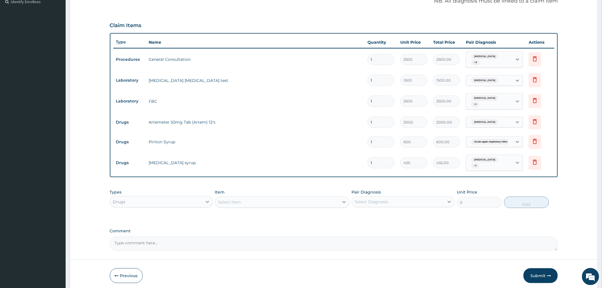
click at [345, 161] on td "Paracetamol syrup" at bounding box center [255, 162] width 219 height 11
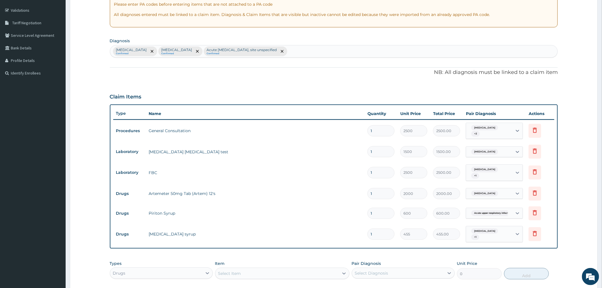
scroll to position [97, 0]
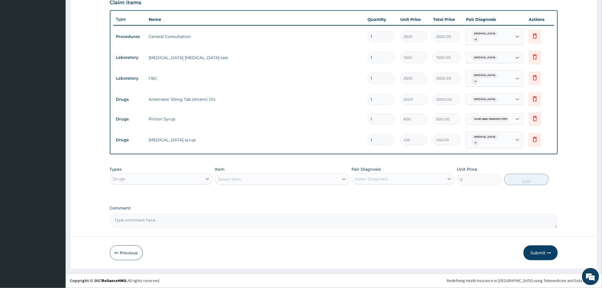
drag, startPoint x: 530, startPoint y: 253, endPoint x: 516, endPoint y: 254, distance: 14.0
click at [524, 252] on button "Submit" at bounding box center [541, 252] width 34 height 15
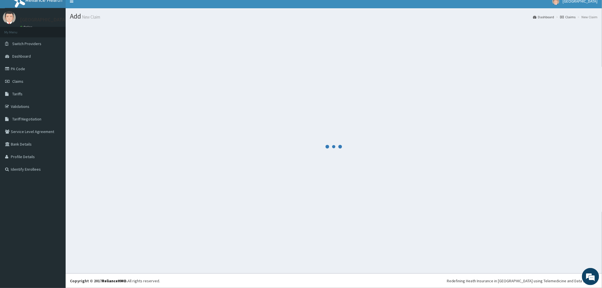
scroll to position [197, 0]
